Goal: Find contact information: Find contact information

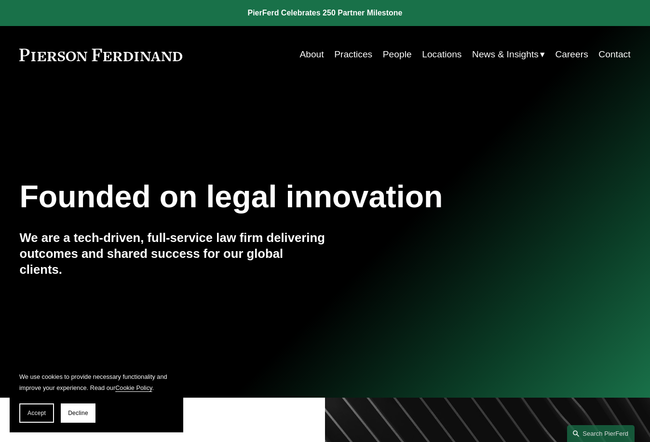
click at [603, 54] on link "Contact" at bounding box center [614, 54] width 32 height 18
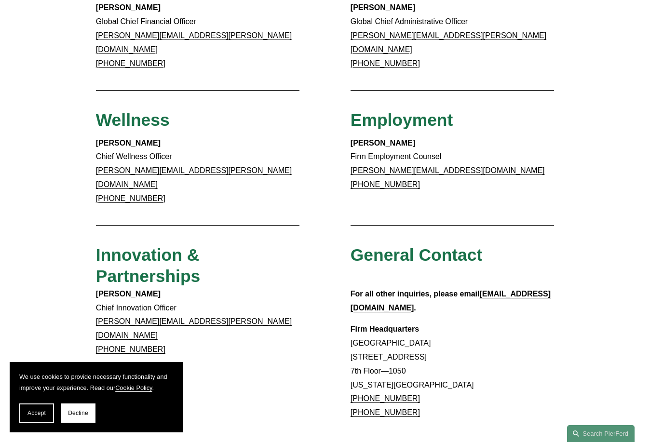
scroll to position [627, 0]
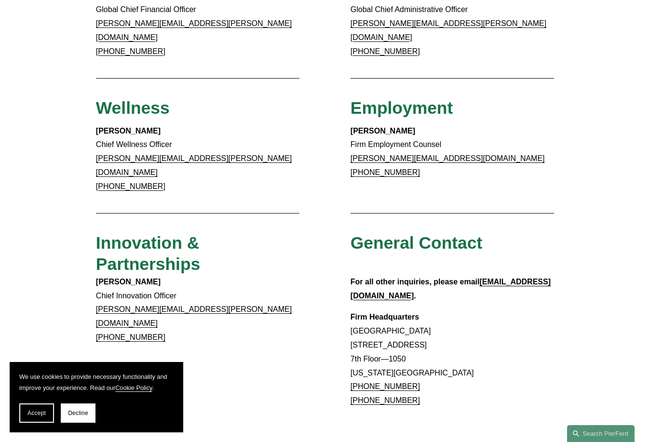
drag, startPoint x: 415, startPoint y: 339, endPoint x: 363, endPoint y: 341, distance: 52.6
click at [363, 341] on p "Firm Headquarters Rockefeller Center 1270 Avenue of the Americas 7th Floor—1050…" at bounding box center [452, 359] width 203 height 97
copy link "917.914.2279"
